Goal: Task Accomplishment & Management: Use online tool/utility

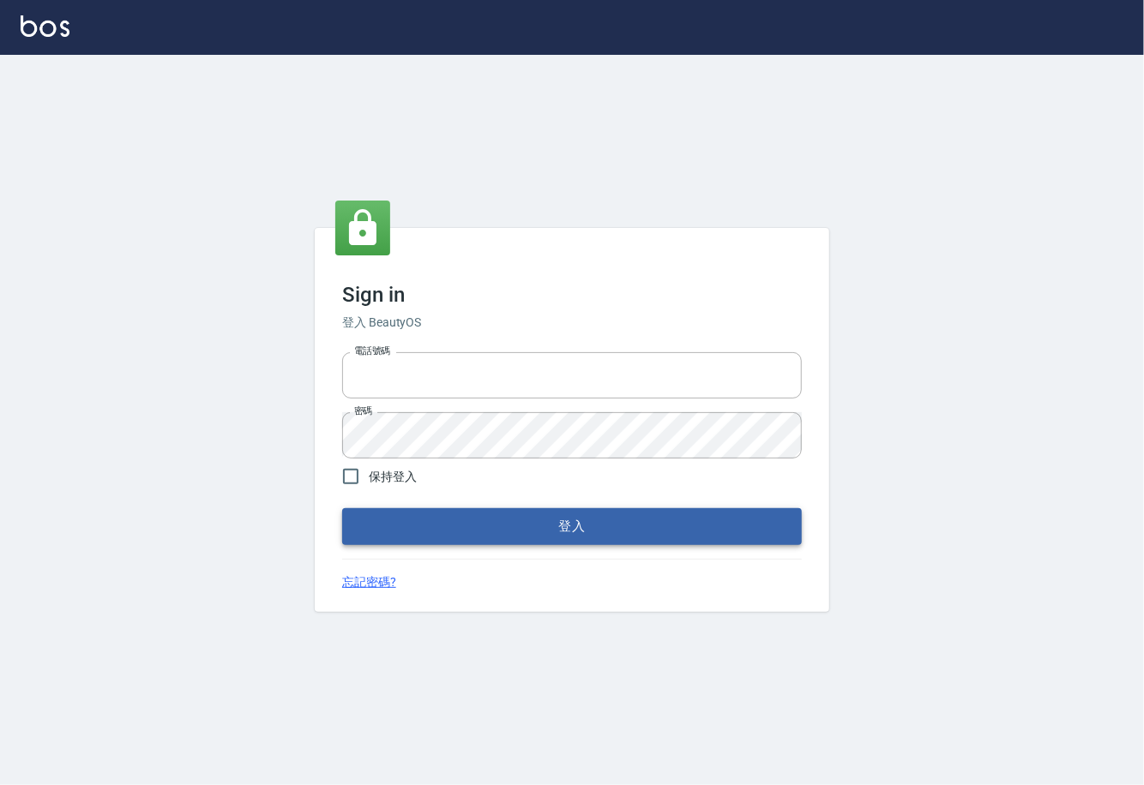
type input "0225929166"
click at [564, 526] on button "登入" at bounding box center [572, 526] width 460 height 36
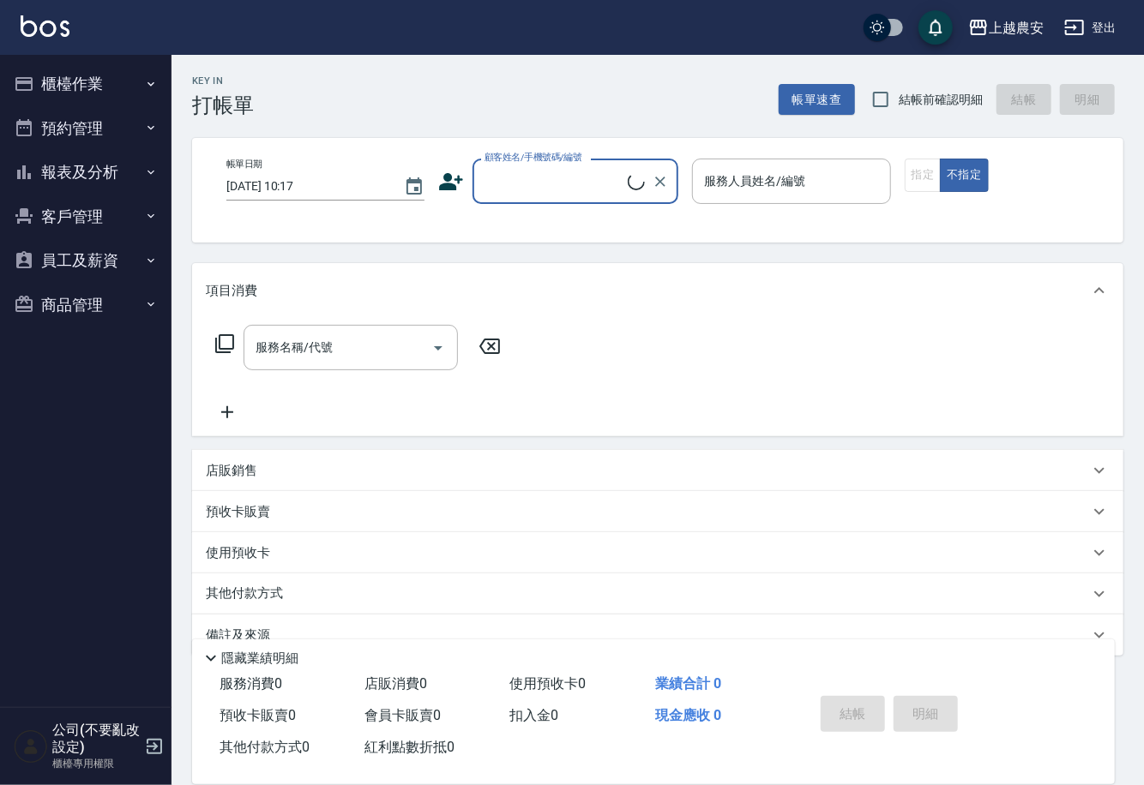
click at [99, 79] on button "櫃檯作業" at bounding box center [86, 84] width 158 height 45
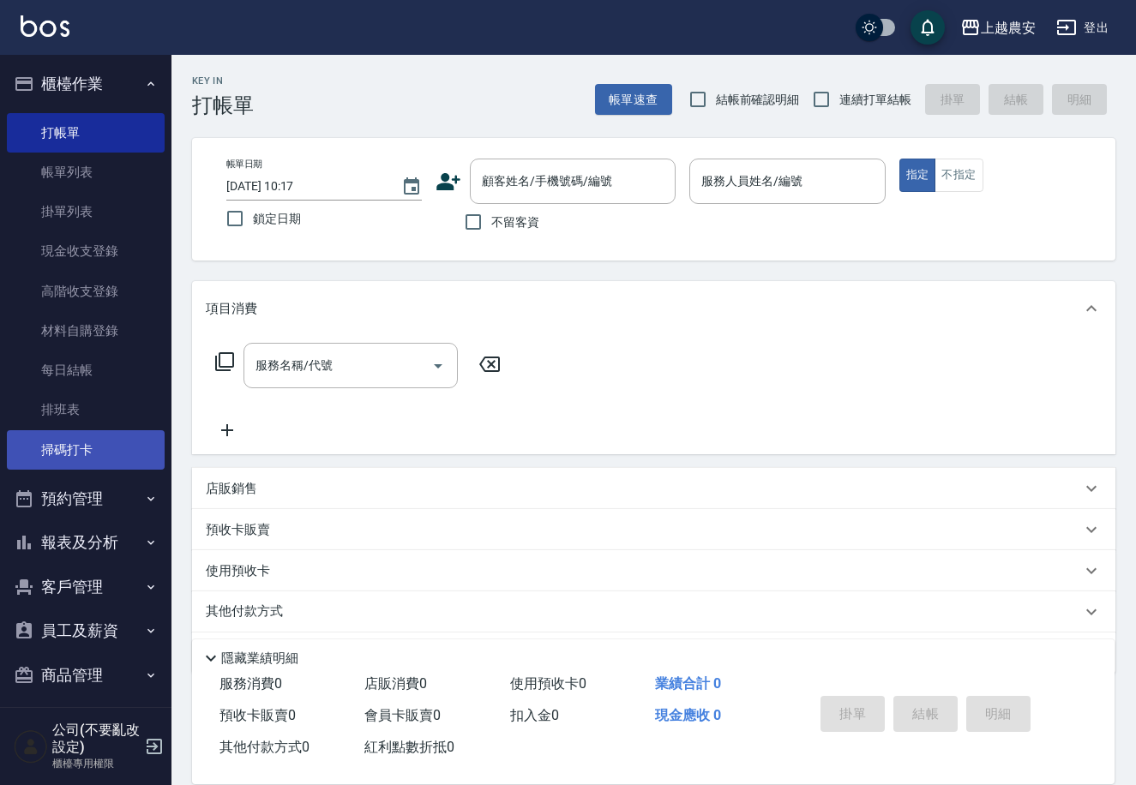
click at [116, 469] on link "掃碼打卡" at bounding box center [86, 449] width 158 height 39
